Goal: Information Seeking & Learning: Learn about a topic

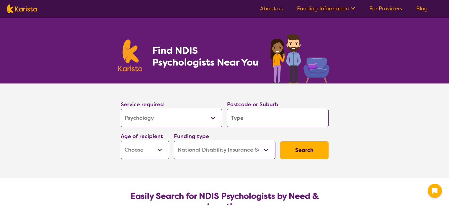
select select "Psychology"
select select "NDIS"
select select "Psychology"
select select "NDIS"
drag, startPoint x: 0, startPoint y: 0, endPoint x: 214, endPoint y: 115, distance: 242.6
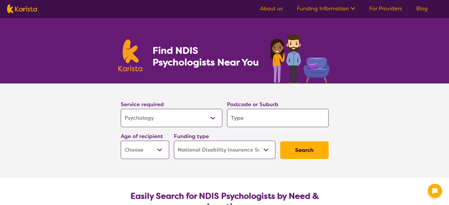
click at [214, 115] on select "Allied Health Assistant Assessment ([MEDICAL_DATA] or [MEDICAL_DATA]) Behaviour…" at bounding box center [172, 118] width 102 height 18
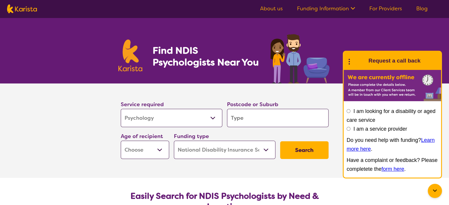
select select "Respite"
click at [121, 109] on select "Allied Health Assistant Assessment ([MEDICAL_DATA] or [MEDICAL_DATA]) Behaviour…" at bounding box center [172, 118] width 102 height 18
select select "Respite"
click at [243, 118] on input "search" at bounding box center [278, 118] width 102 height 18
type input "4"
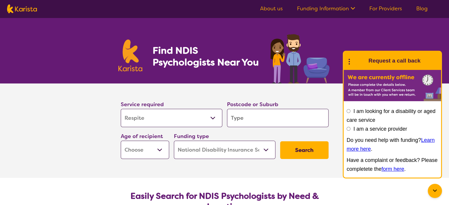
type input "4"
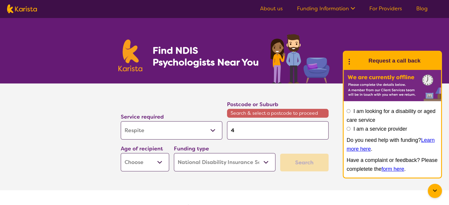
type input "45"
type input "456"
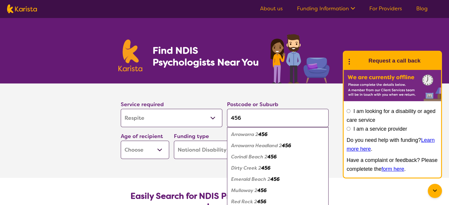
type input "4560"
click at [241, 134] on em "[PERSON_NAME]" at bounding box center [251, 134] width 40 height 6
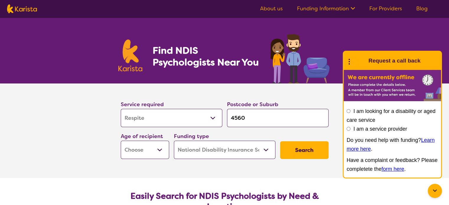
click at [159, 149] on select "Early Childhood - 0 to 9 Child - 10 to 11 Adolescent - 12 to 17 Adult - 18 to 6…" at bounding box center [145, 150] width 48 height 18
select select "AD"
click at [121, 141] on select "Early Childhood - 0 to 9 Child - 10 to 11 Adolescent - 12 to 17 Adult - 18 to 6…" at bounding box center [145, 150] width 48 height 18
select select "AD"
click at [300, 147] on button "Search" at bounding box center [304, 150] width 48 height 18
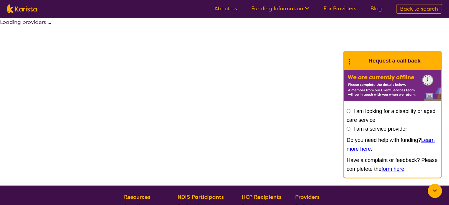
select select "NDIS"
select select "Respite"
select select "AD"
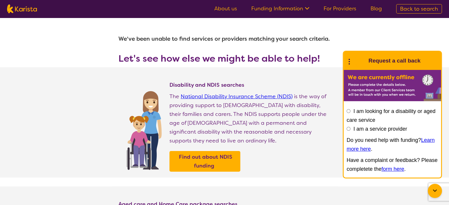
select select "Psychology"
select select "AD"
select select "NDIS"
select select "Psychology"
select select "AD"
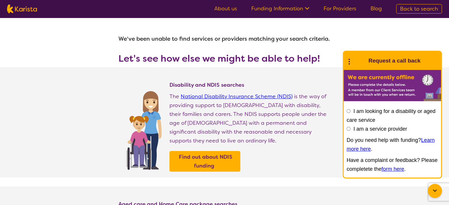
select select "NDIS"
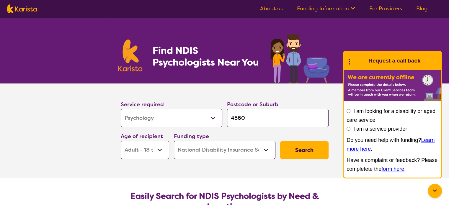
click at [213, 117] on select "Allied Health Assistant Assessment ([MEDICAL_DATA] or [MEDICAL_DATA]) Behaviour…" at bounding box center [172, 118] width 102 height 18
select select "Respite"
click at [121, 109] on select "Allied Health Assistant Assessment ([MEDICAL_DATA] or [MEDICAL_DATA]) Behaviour…" at bounding box center [172, 118] width 102 height 18
select select "Respite"
drag, startPoint x: 245, startPoint y: 116, endPoint x: 224, endPoint y: 115, distance: 20.5
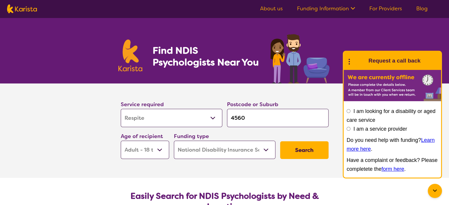
click at [224, 115] on div "Service required Allied Health Assistant Assessment ([MEDICAL_DATA] or [MEDICAL…" at bounding box center [224, 130] width 213 height 64
type input "m"
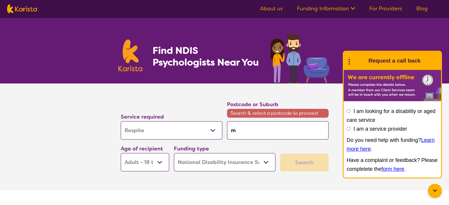
type input "ma"
type input "mar"
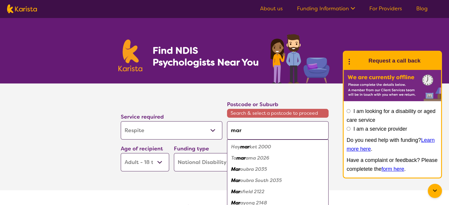
type input "maro"
type input "[PERSON_NAME]"
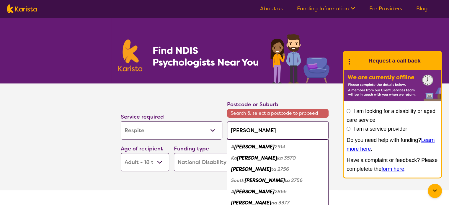
type input "marooc"
type input "marooch"
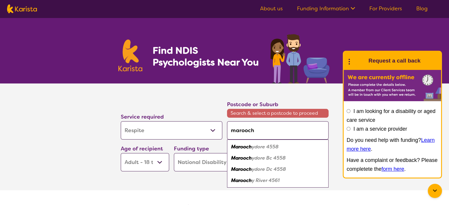
click at [243, 147] on em "Marooch" at bounding box center [241, 147] width 21 height 6
type input "4558"
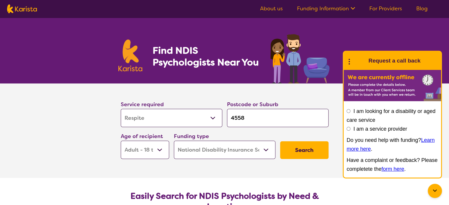
click at [161, 147] on select "Early Childhood - 0 to 9 Child - 10 to 11 Adolescent - 12 to 17 Adult - 18 to 6…" at bounding box center [145, 150] width 48 height 18
click at [121, 141] on select "Early Childhood - 0 to 9 Child - 10 to 11 Adolescent - 12 to 17 Adult - 18 to 6…" at bounding box center [145, 150] width 48 height 18
click at [299, 152] on button "Search" at bounding box center [304, 150] width 48 height 18
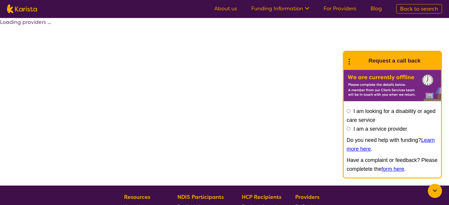
select select "NDIS"
select select "Respite"
select select "AD"
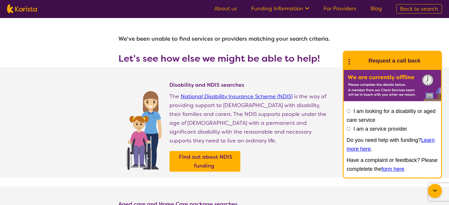
click at [340, 7] on link "For Providers" at bounding box center [340, 8] width 33 height 7
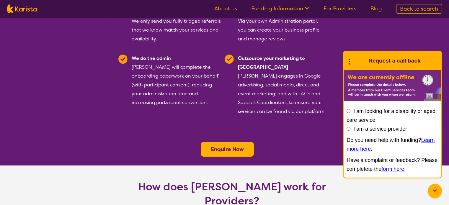
scroll to position [180, 0]
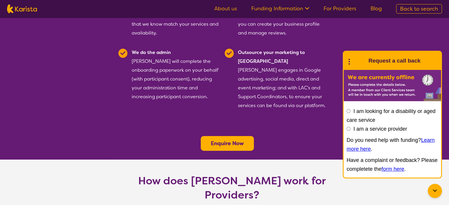
click at [230, 136] on button "Enquire Now" at bounding box center [227, 143] width 53 height 15
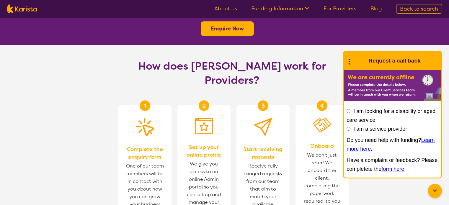
scroll to position [304, 0]
